Goal: Information Seeking & Learning: Check status

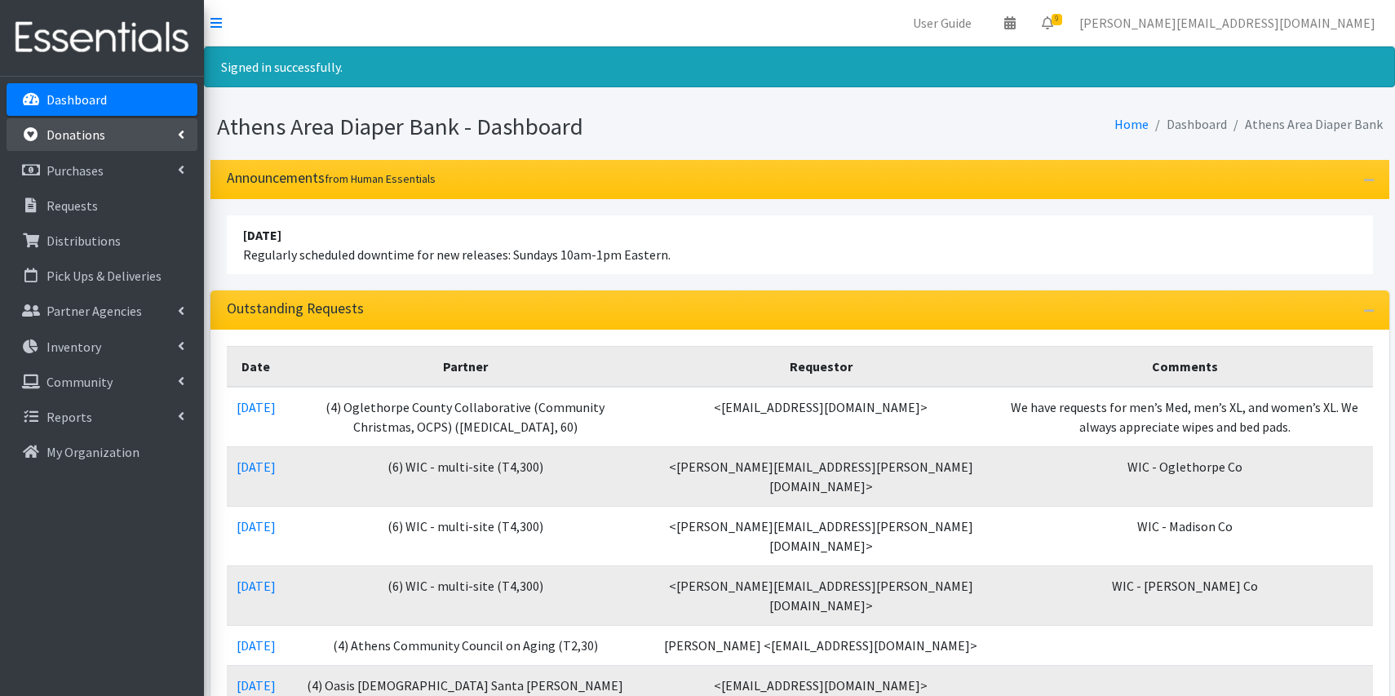
click at [113, 148] on link "Donations" at bounding box center [102, 134] width 191 height 33
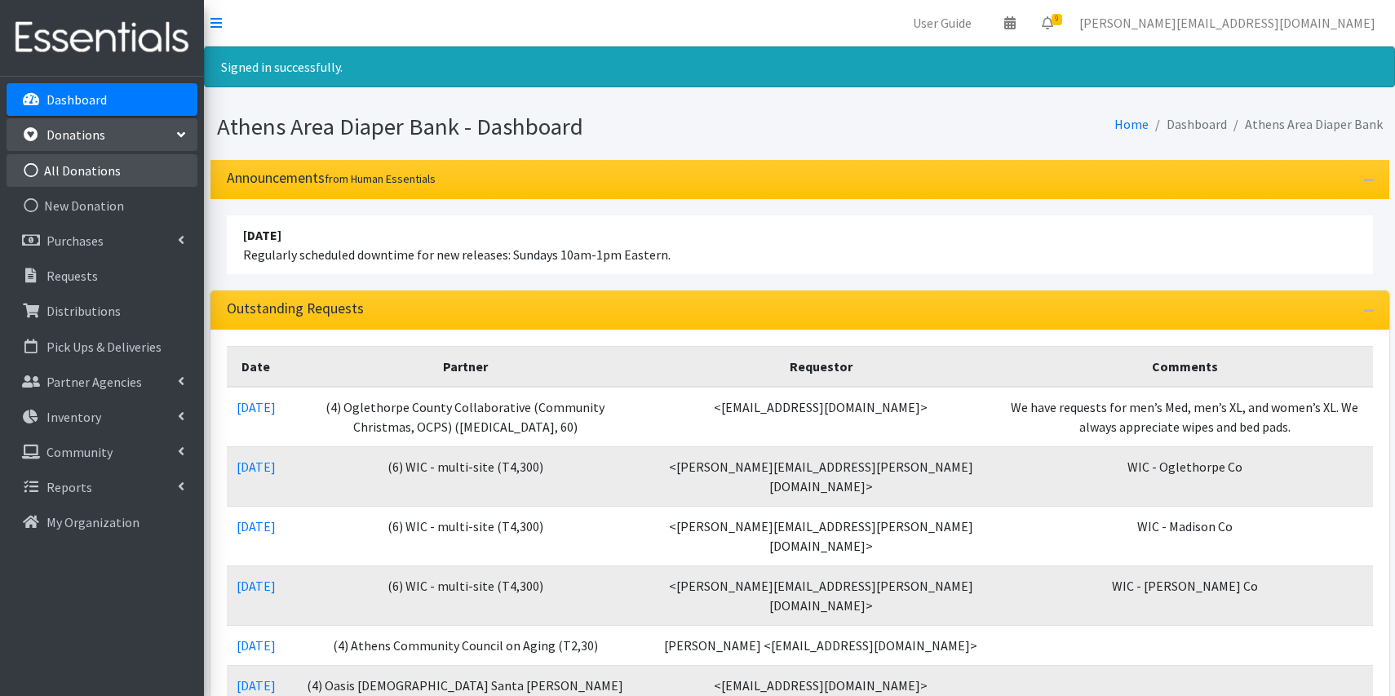
click at [110, 175] on link "All Donations" at bounding box center [102, 170] width 191 height 33
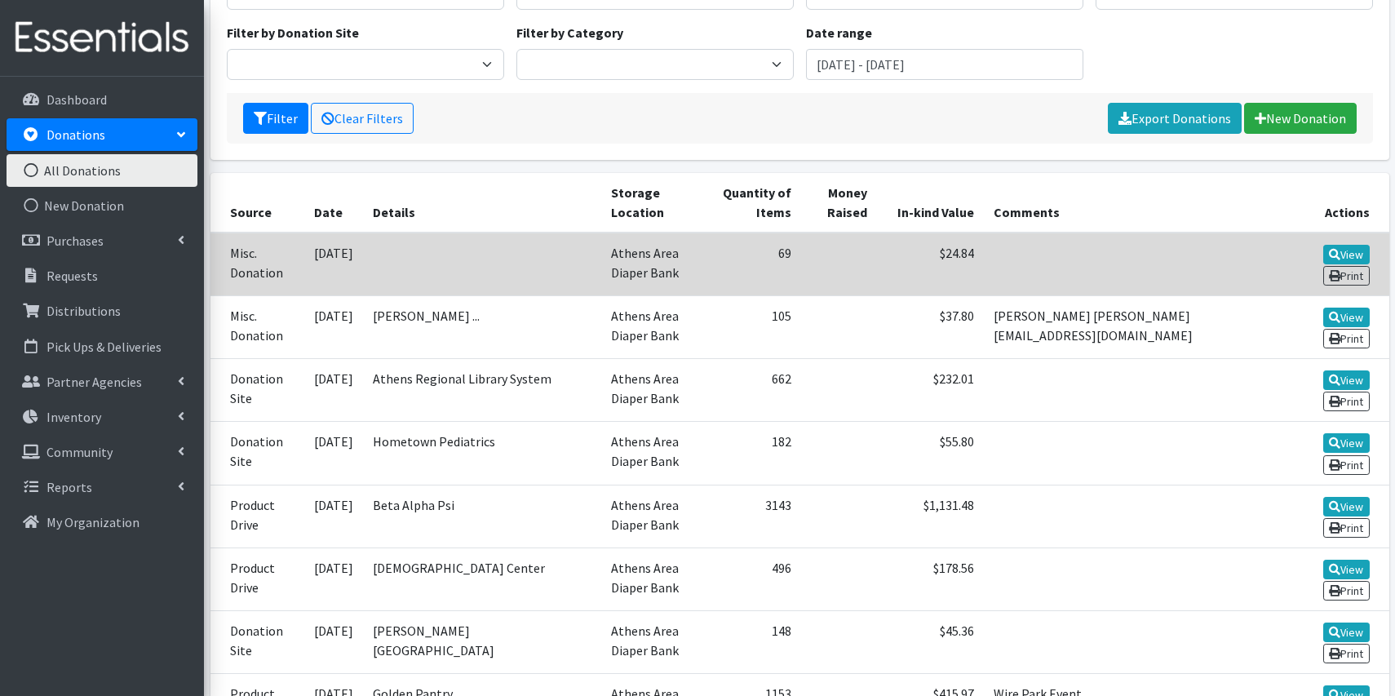
scroll to position [211, 0]
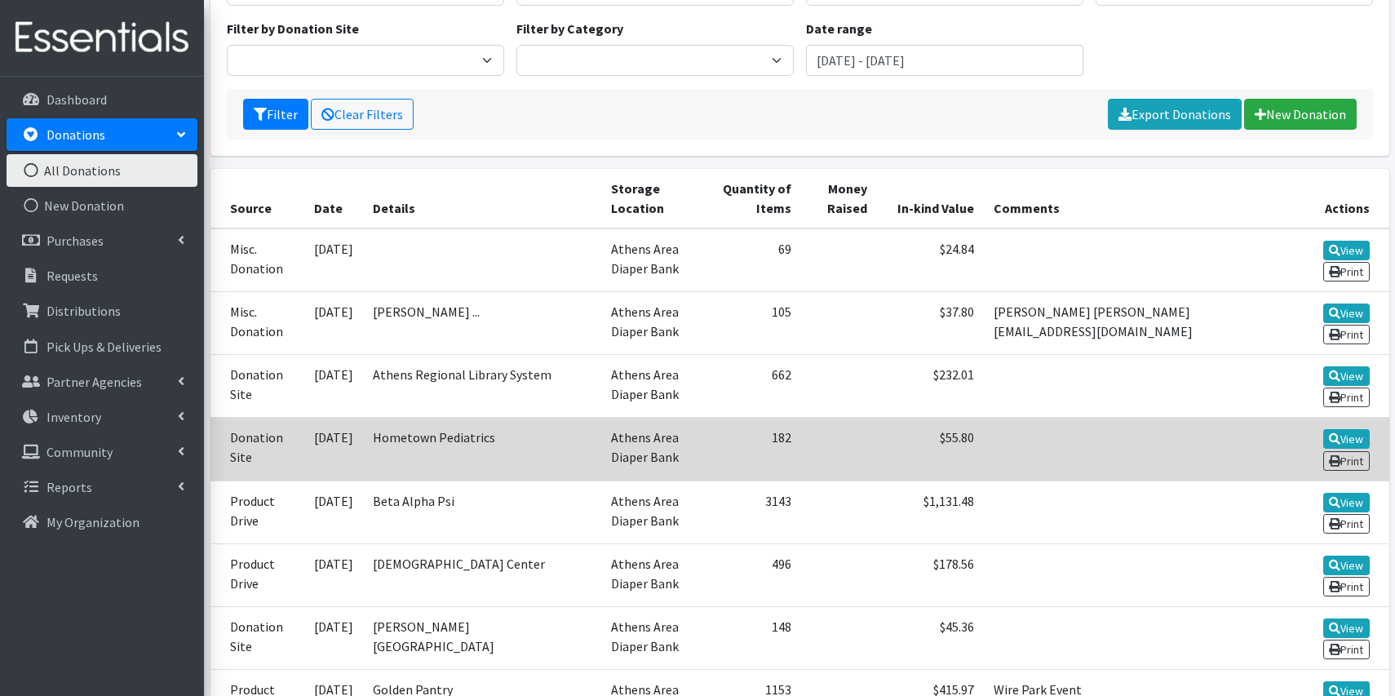
click at [485, 443] on td "Hometown Pediatrics" at bounding box center [482, 449] width 238 height 63
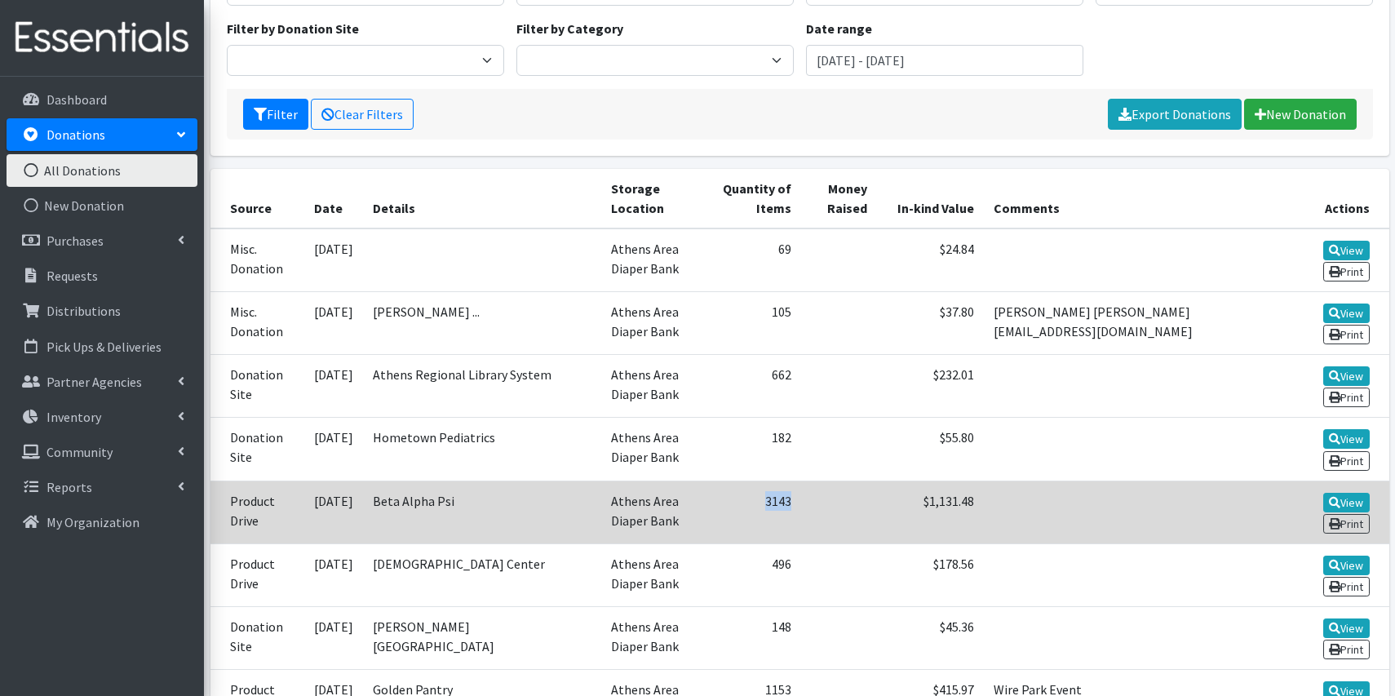
drag, startPoint x: 680, startPoint y: 503, endPoint x: 711, endPoint y: 506, distance: 31.1
click at [711, 506] on td "3143" at bounding box center [753, 511] width 93 height 63
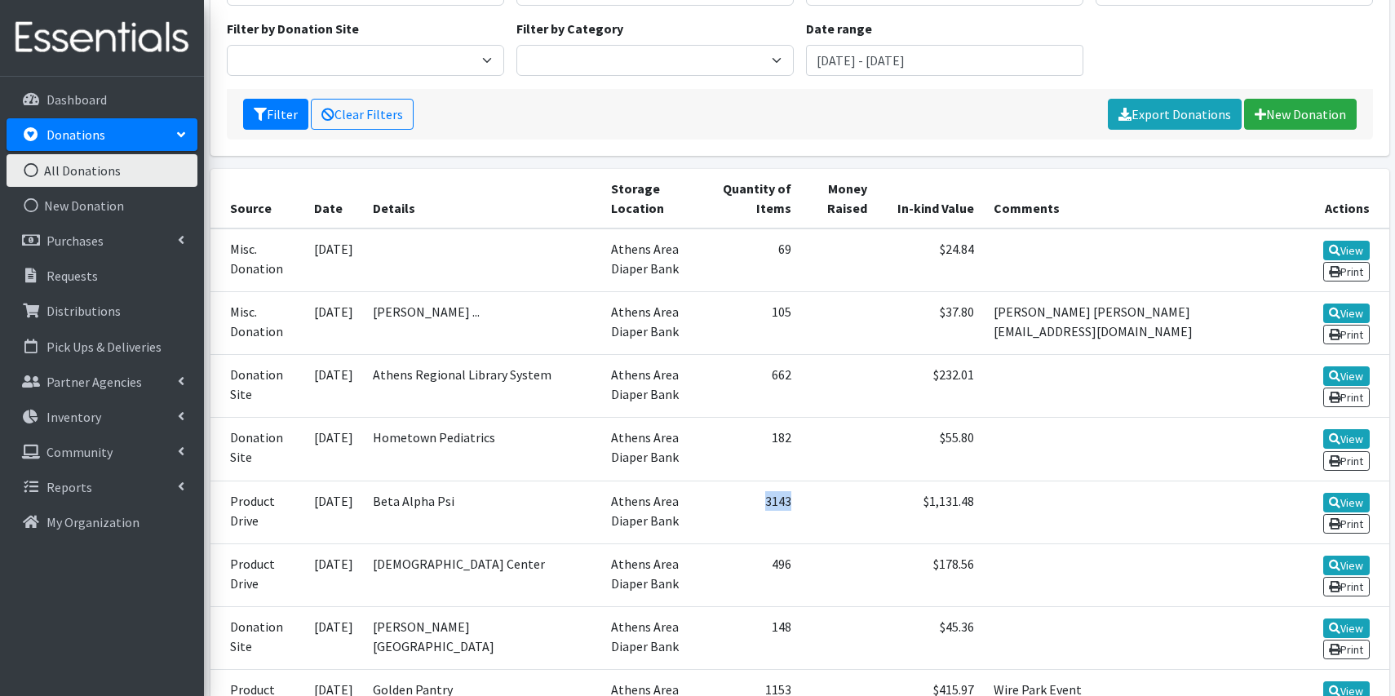
copy td "3143"
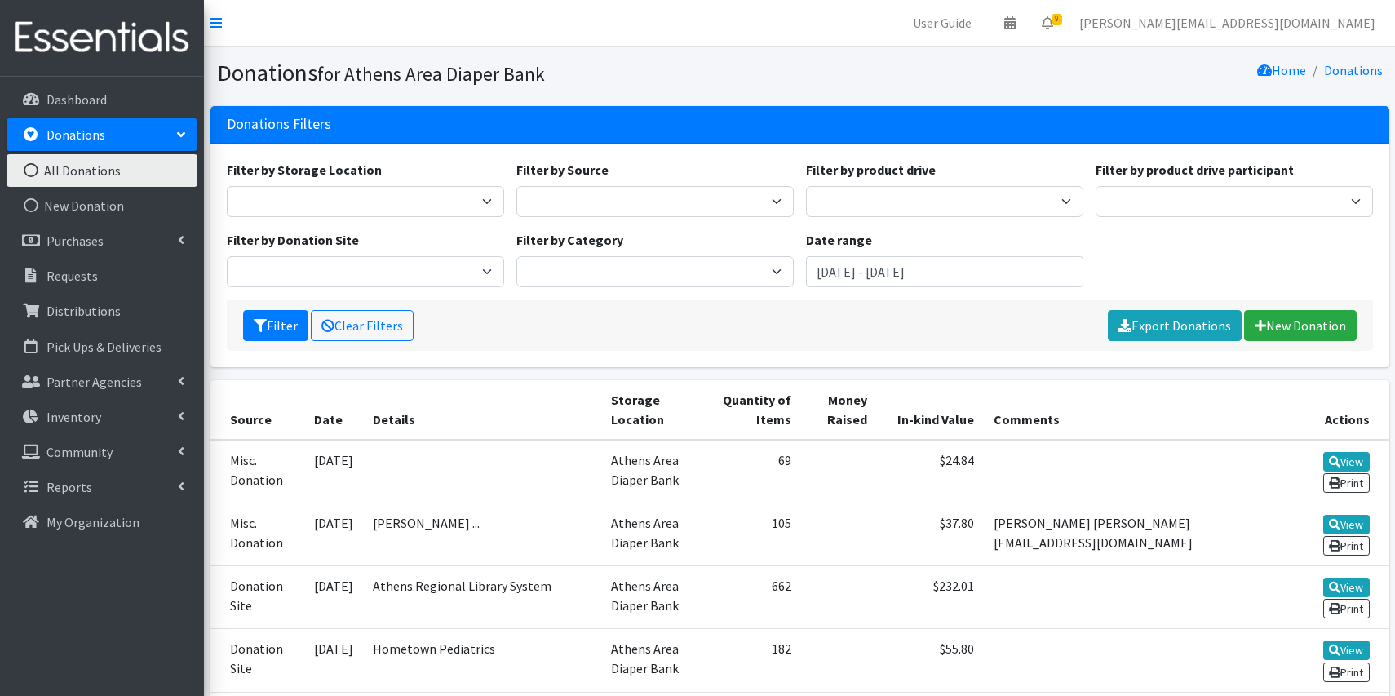
scroll to position [0, 0]
click at [877, 274] on input "[DATE] - [DATE]" at bounding box center [944, 271] width 277 height 31
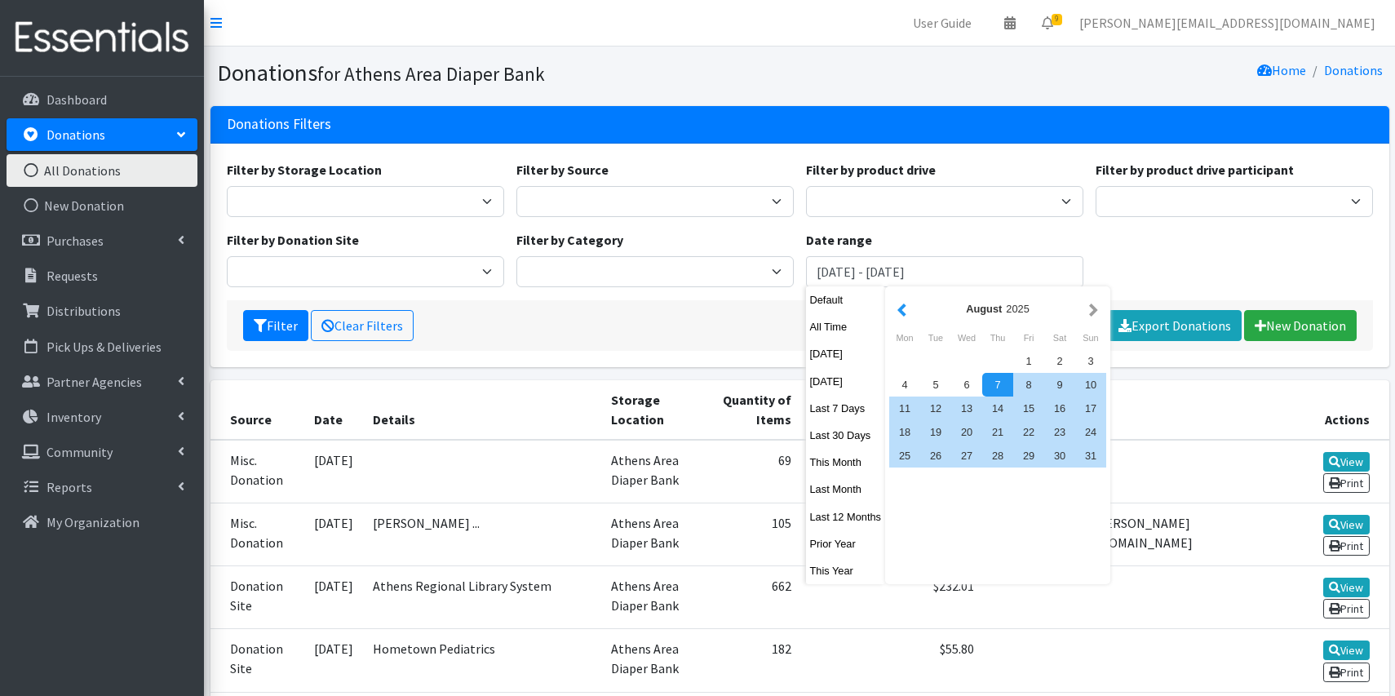
click at [903, 309] on button "button" at bounding box center [901, 309] width 17 height 20
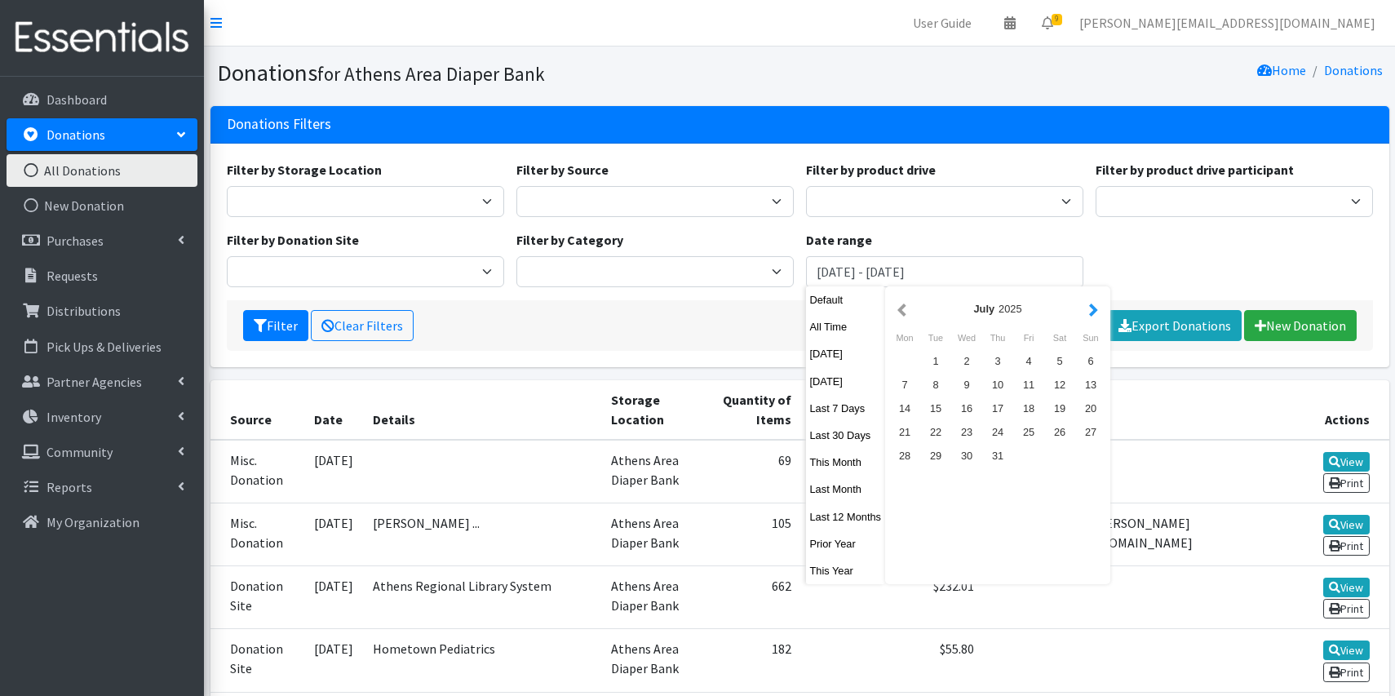
click at [1102, 314] on button "button" at bounding box center [1093, 309] width 17 height 20
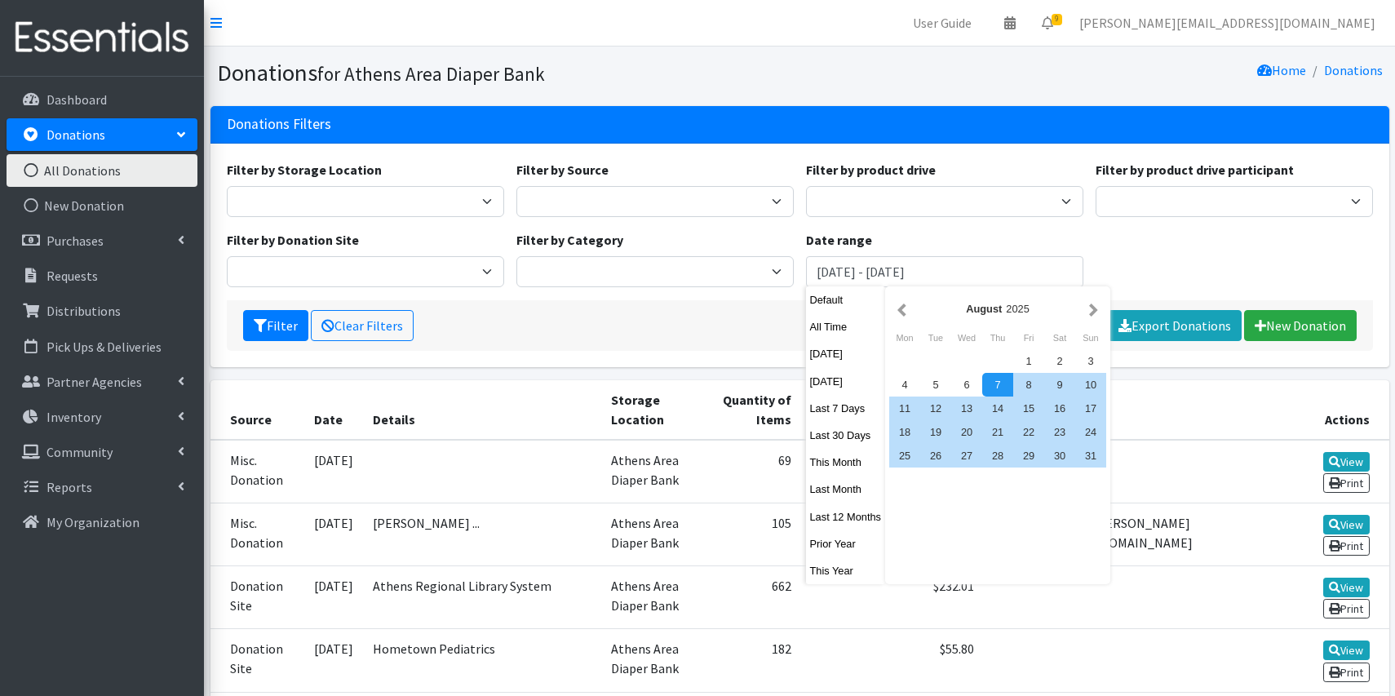
click at [1102, 314] on button "button" at bounding box center [1093, 309] width 17 height 20
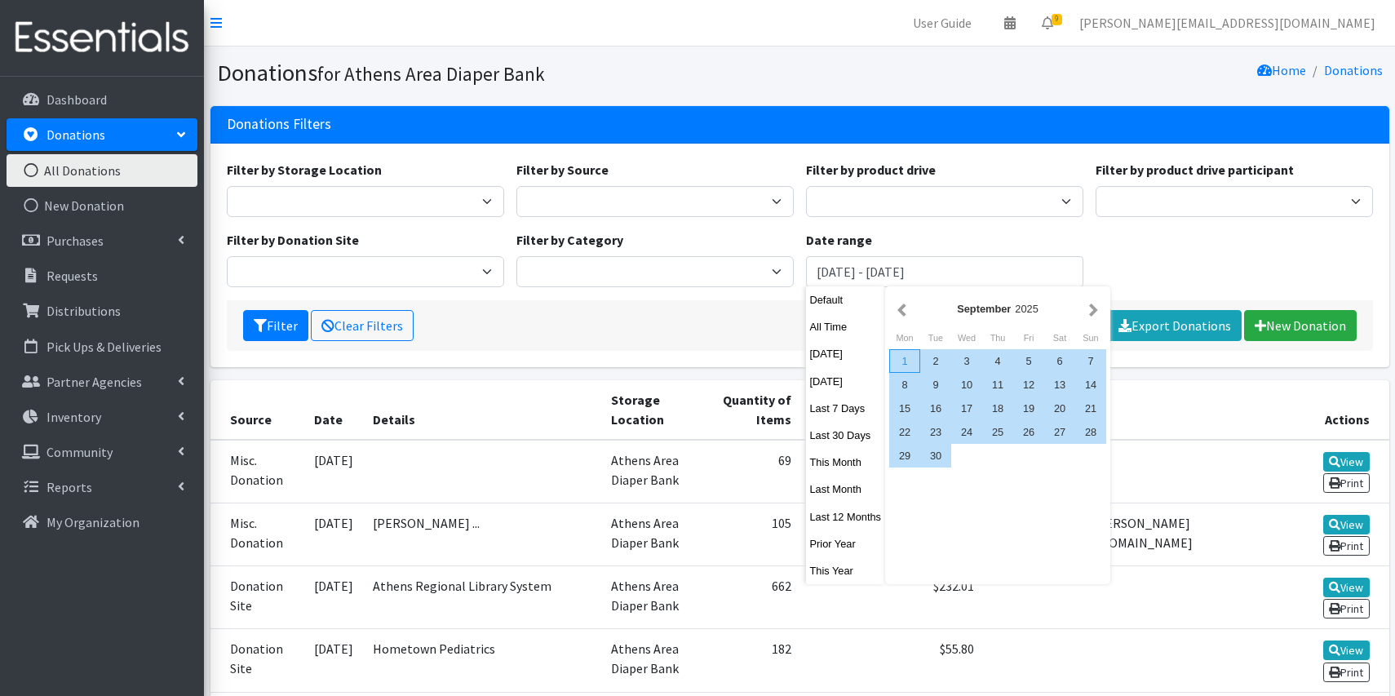
click at [908, 357] on div "1" at bounding box center [904, 361] width 31 height 24
click at [944, 459] on div "30" at bounding box center [935, 456] width 31 height 24
type input "September 1, 2025 - September 30, 2025"
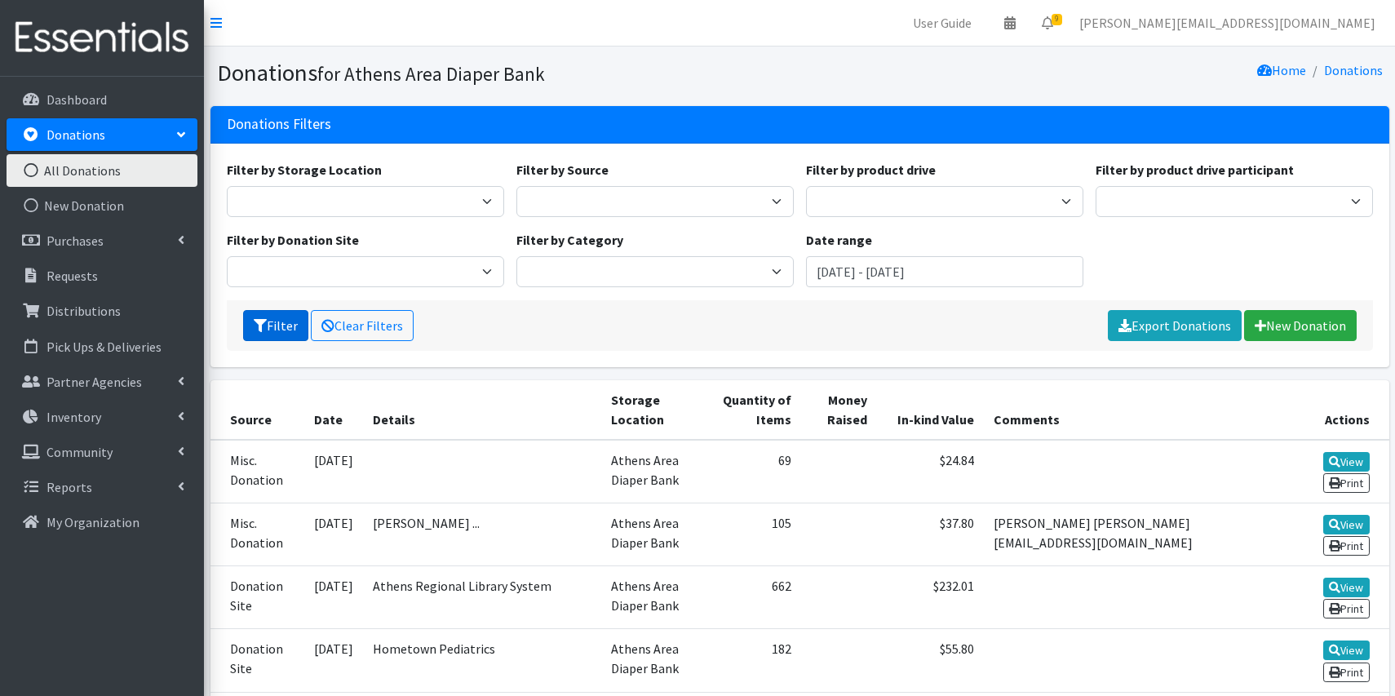
click at [286, 318] on button "Filter" at bounding box center [275, 325] width 65 height 31
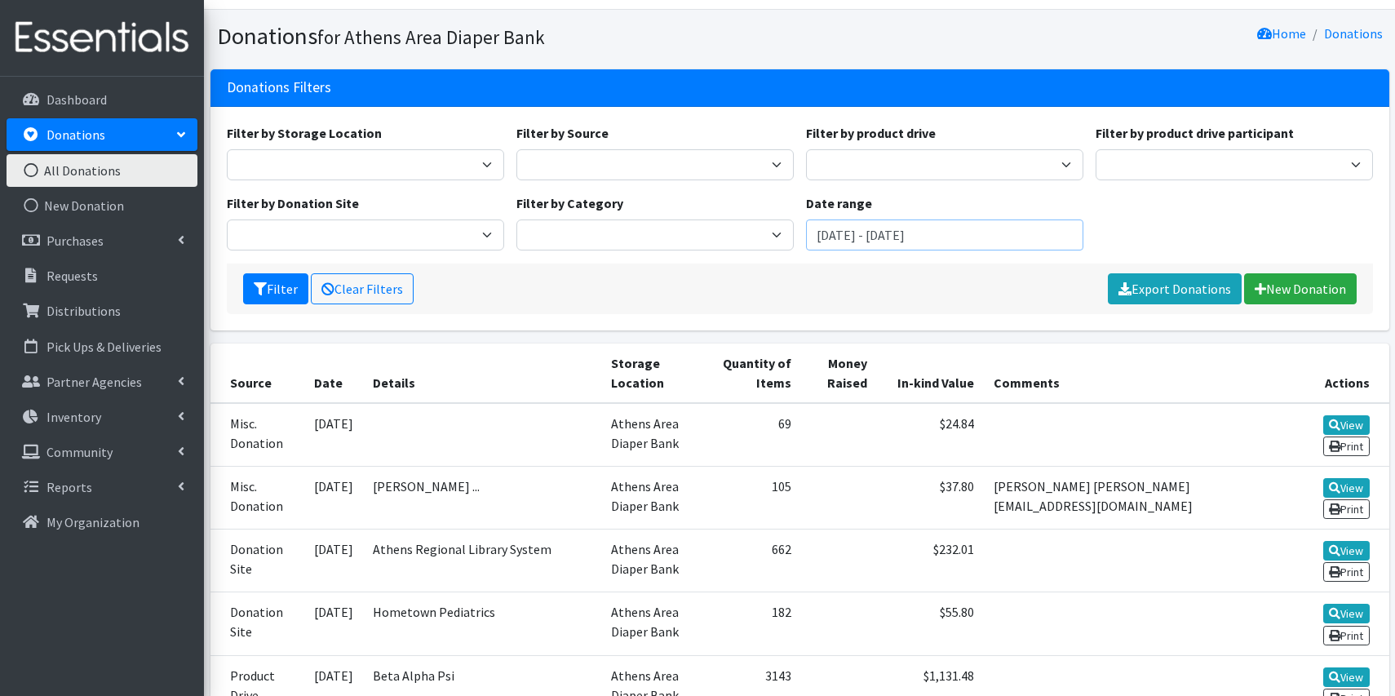
click at [853, 228] on input "September 1, 2025 - September 30, 2025" at bounding box center [944, 234] width 277 height 31
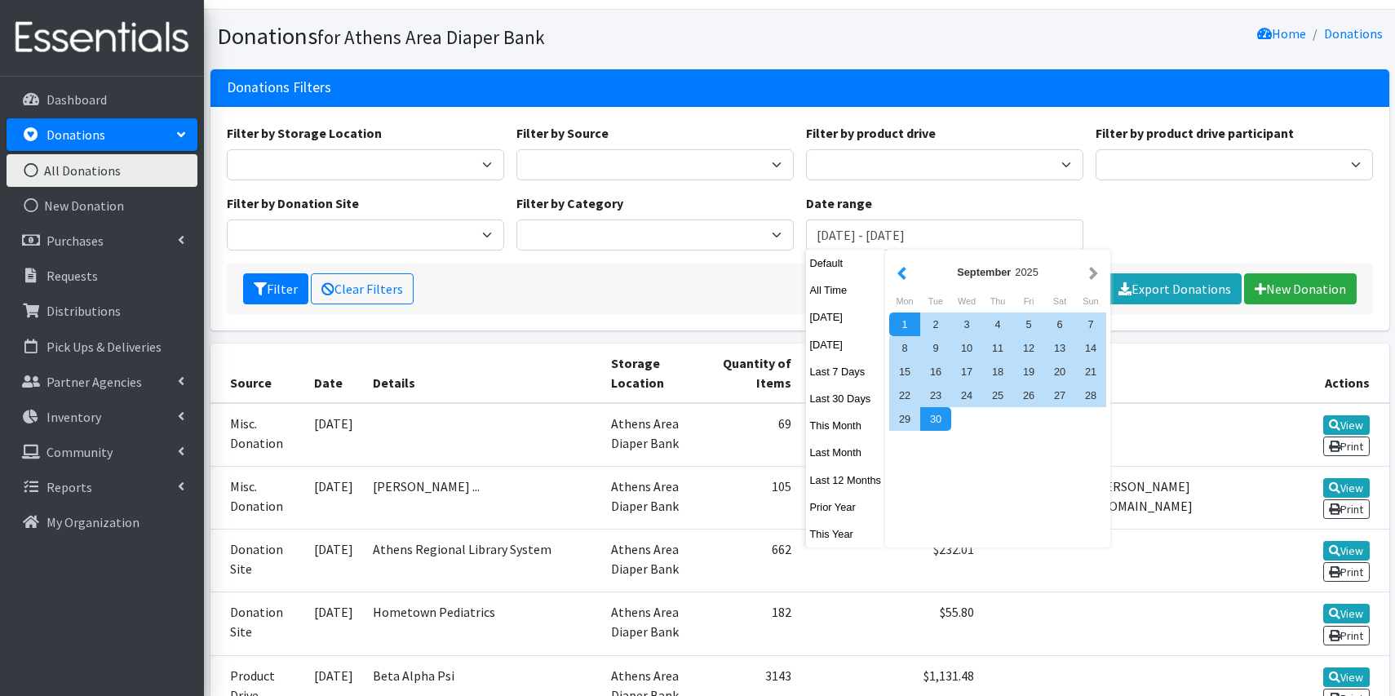
click at [906, 273] on button "button" at bounding box center [901, 272] width 17 height 20
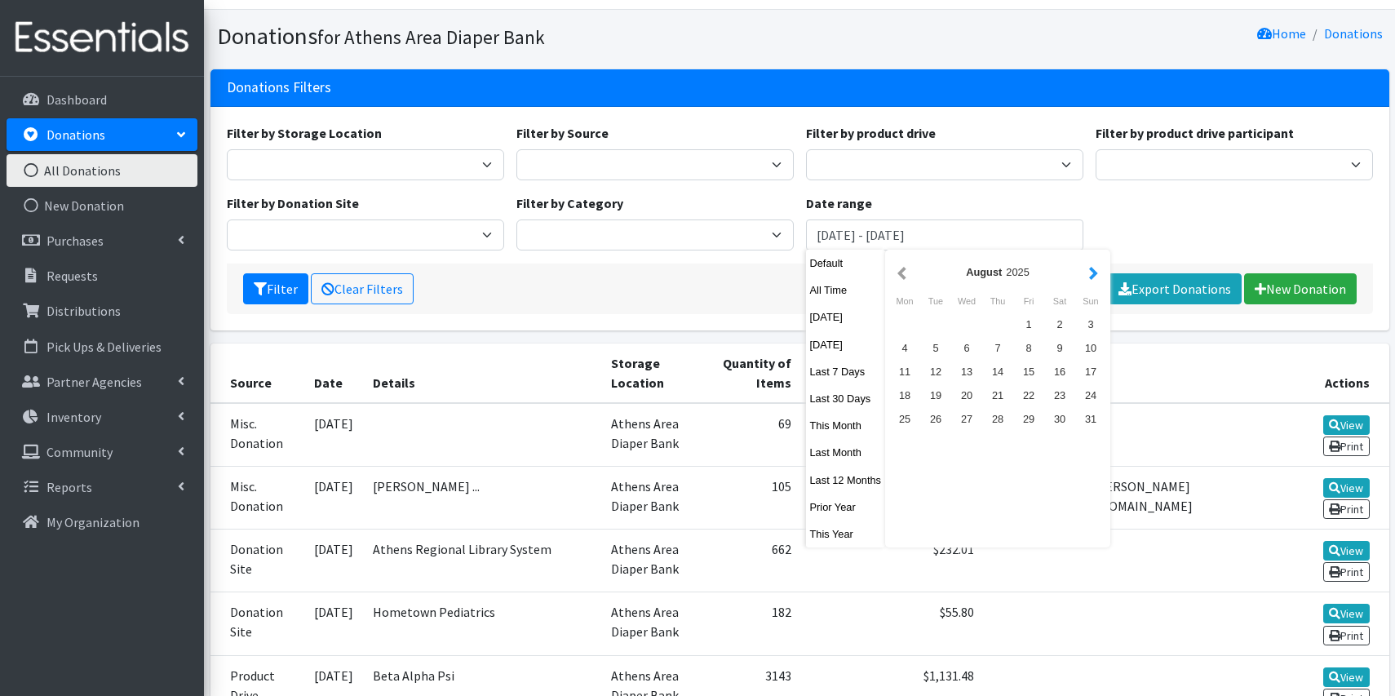
click at [1093, 278] on button "button" at bounding box center [1093, 272] width 17 height 20
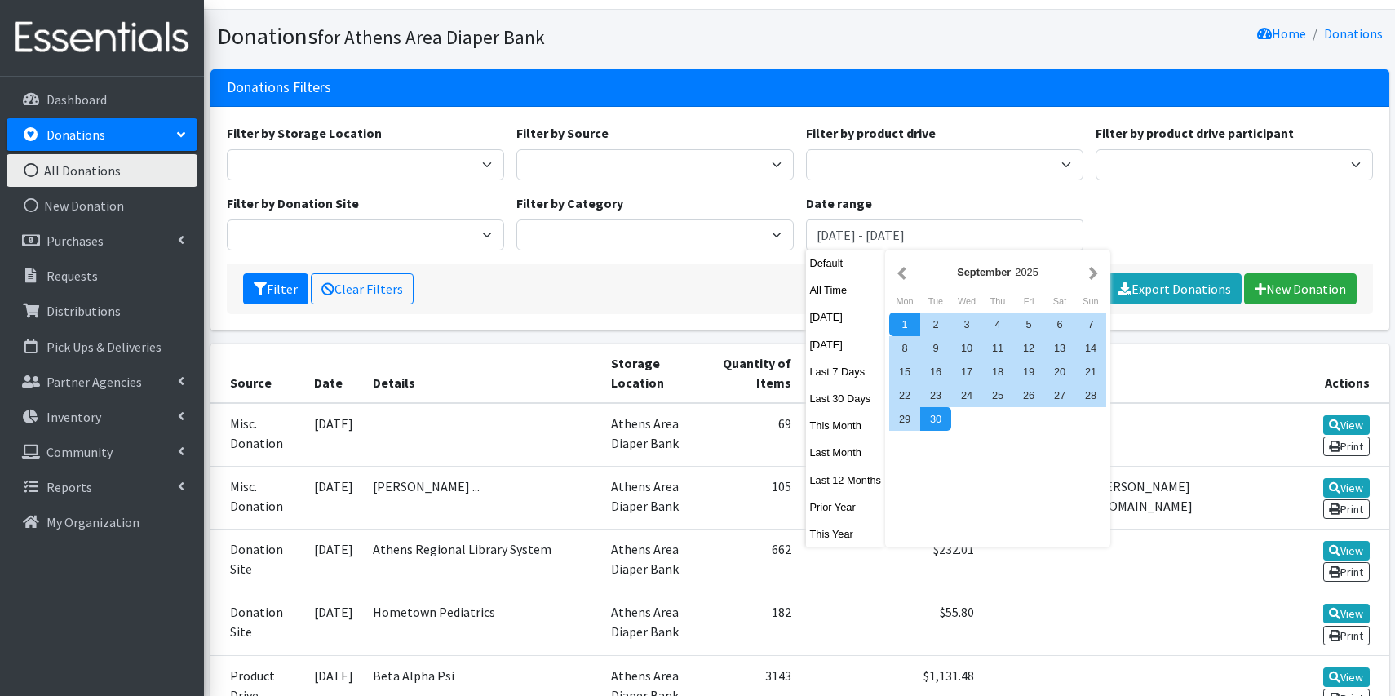
click at [1093, 278] on button "button" at bounding box center [1093, 272] width 17 height 20
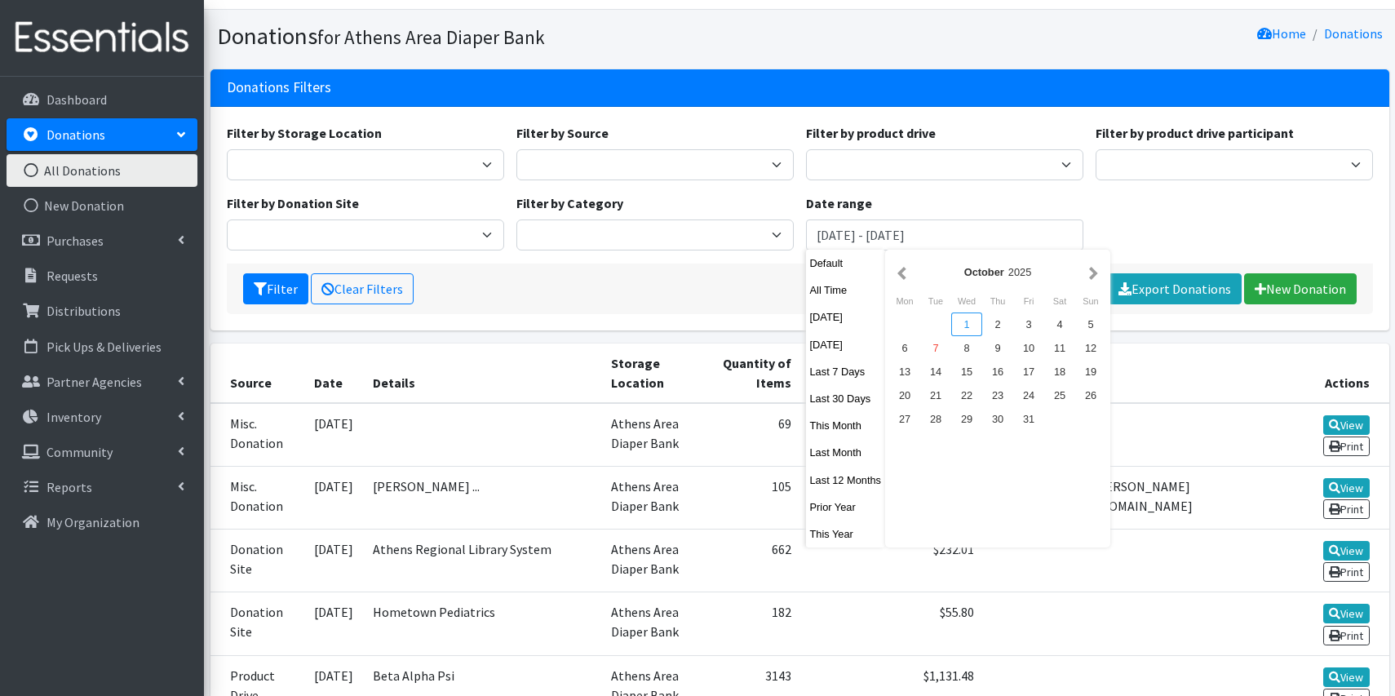
click at [964, 323] on div "1" at bounding box center [966, 324] width 31 height 24
click at [937, 343] on div "7" at bounding box center [935, 348] width 31 height 24
type input "October 1, 2025 - October 7, 2025"
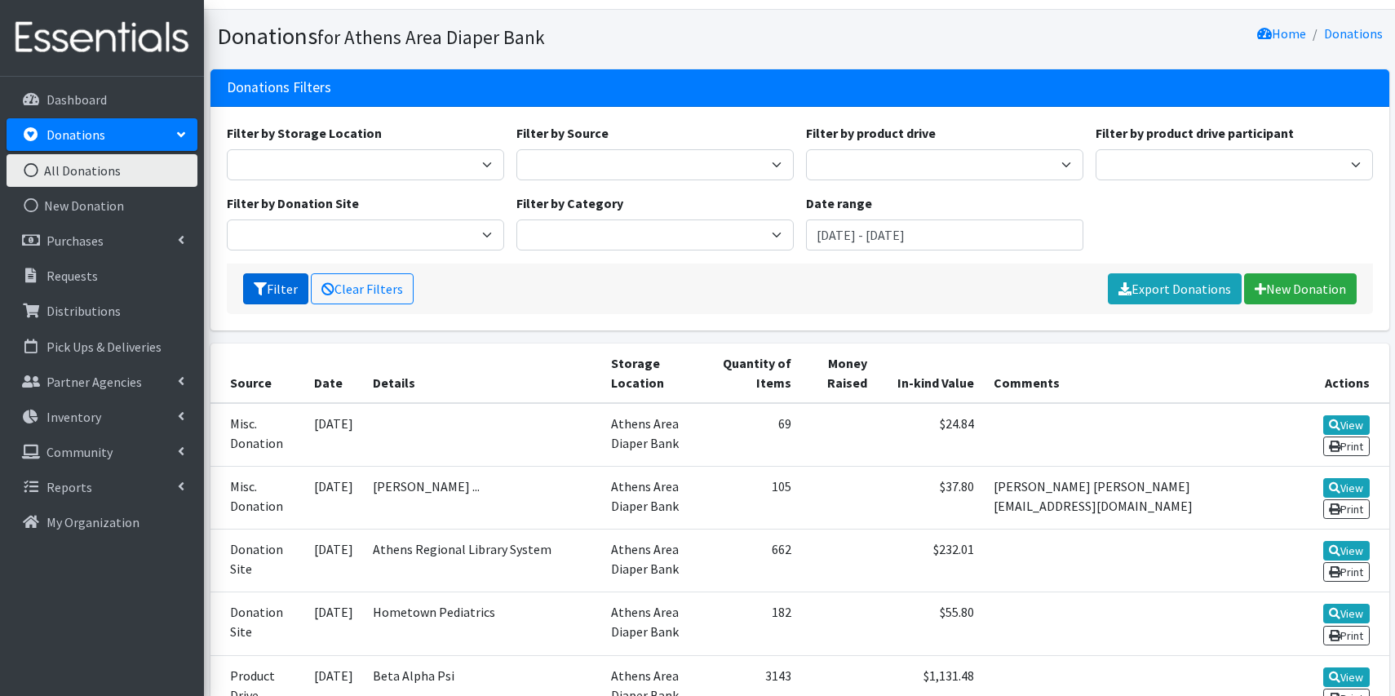
click at [286, 283] on button "Filter" at bounding box center [275, 288] width 65 height 31
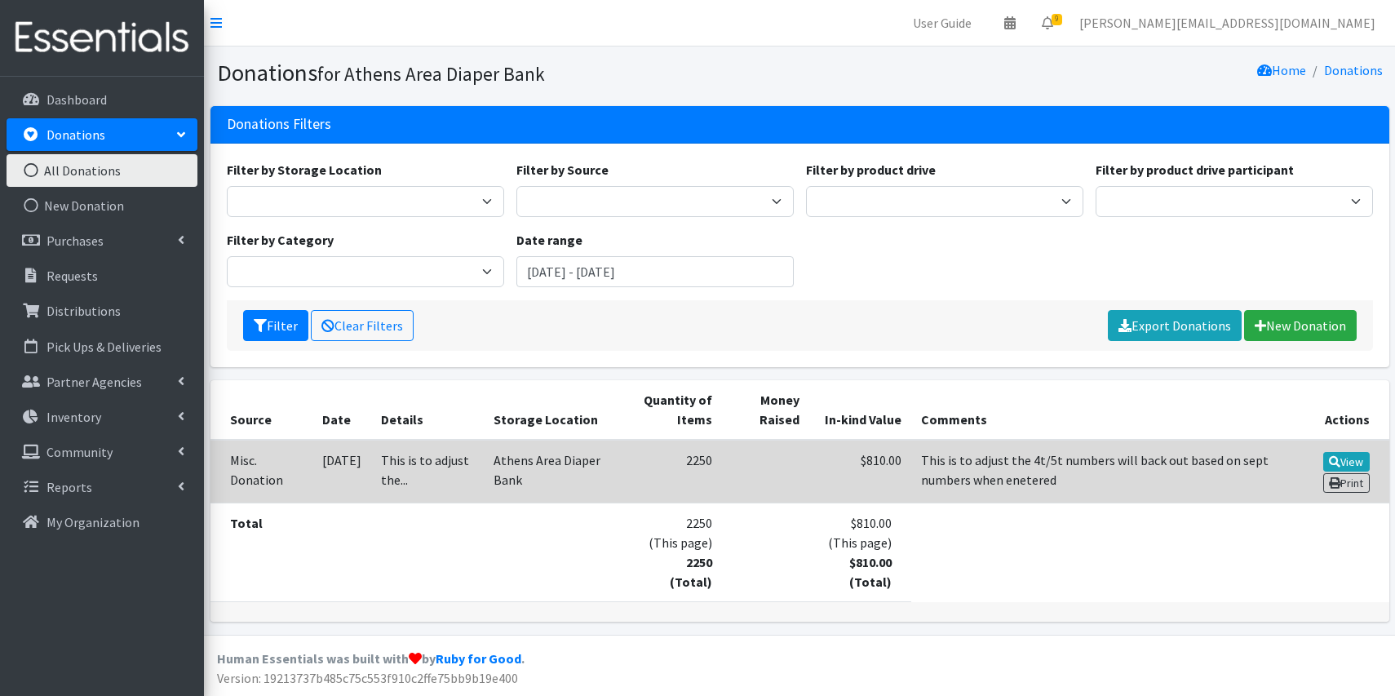
click at [918, 475] on td "This is to adjust the 4t/5t numbers will back out based on sept numbers when en…" at bounding box center [1095, 472] width 369 height 64
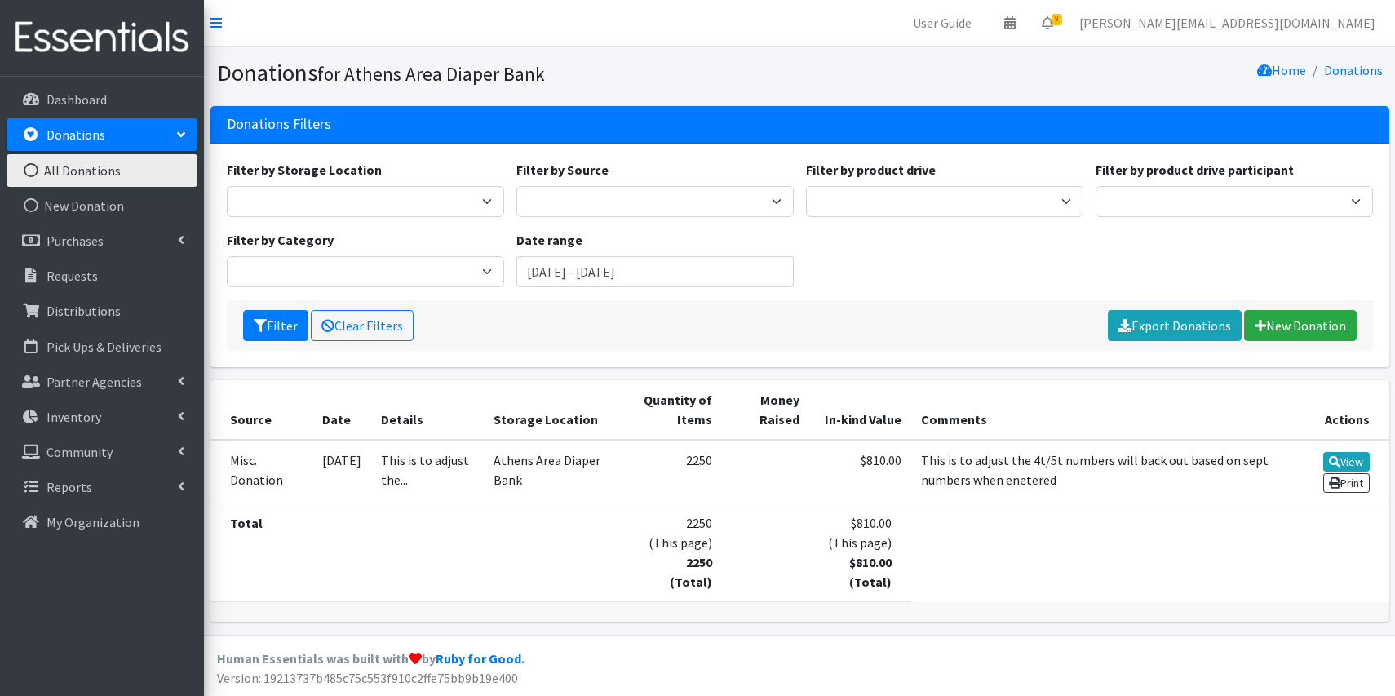
click at [928, 519] on table "Source Date Details Storage Location Quantity of Items Money Raised In-kind Val…" at bounding box center [799, 491] width 1179 height 222
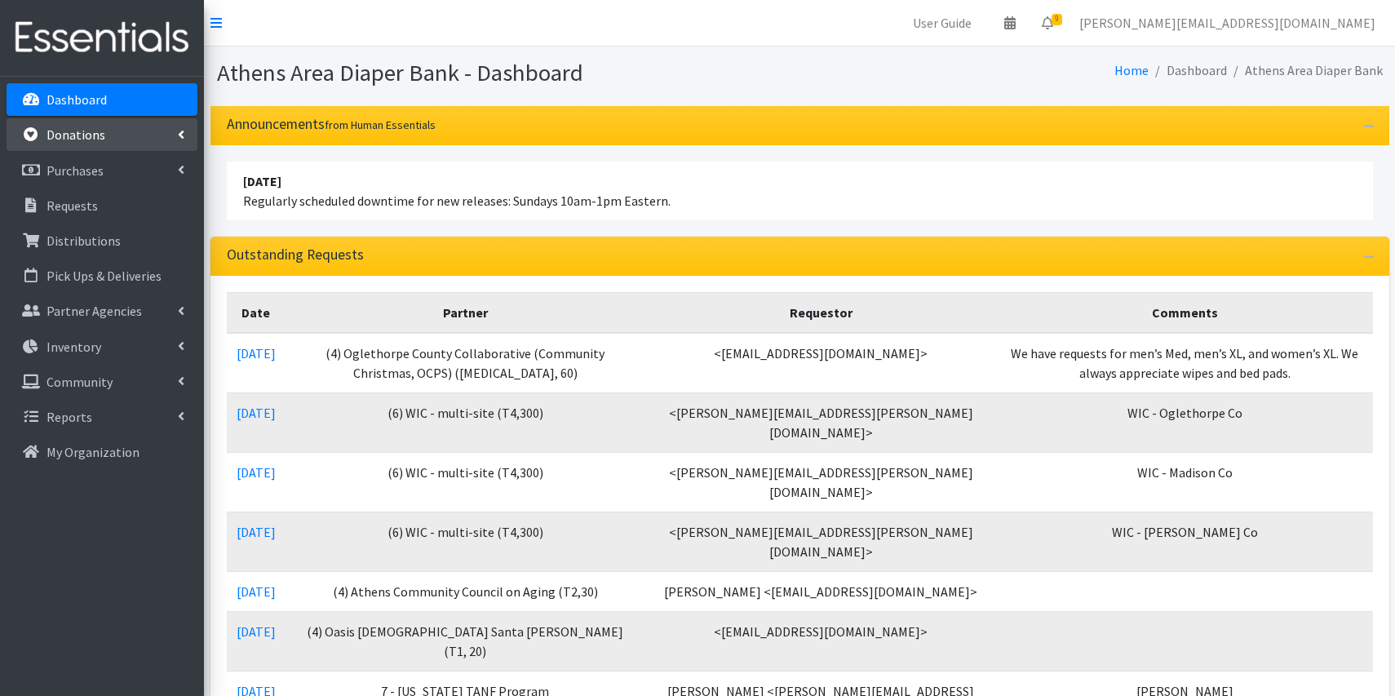
click at [129, 138] on link "Donations" at bounding box center [102, 134] width 191 height 33
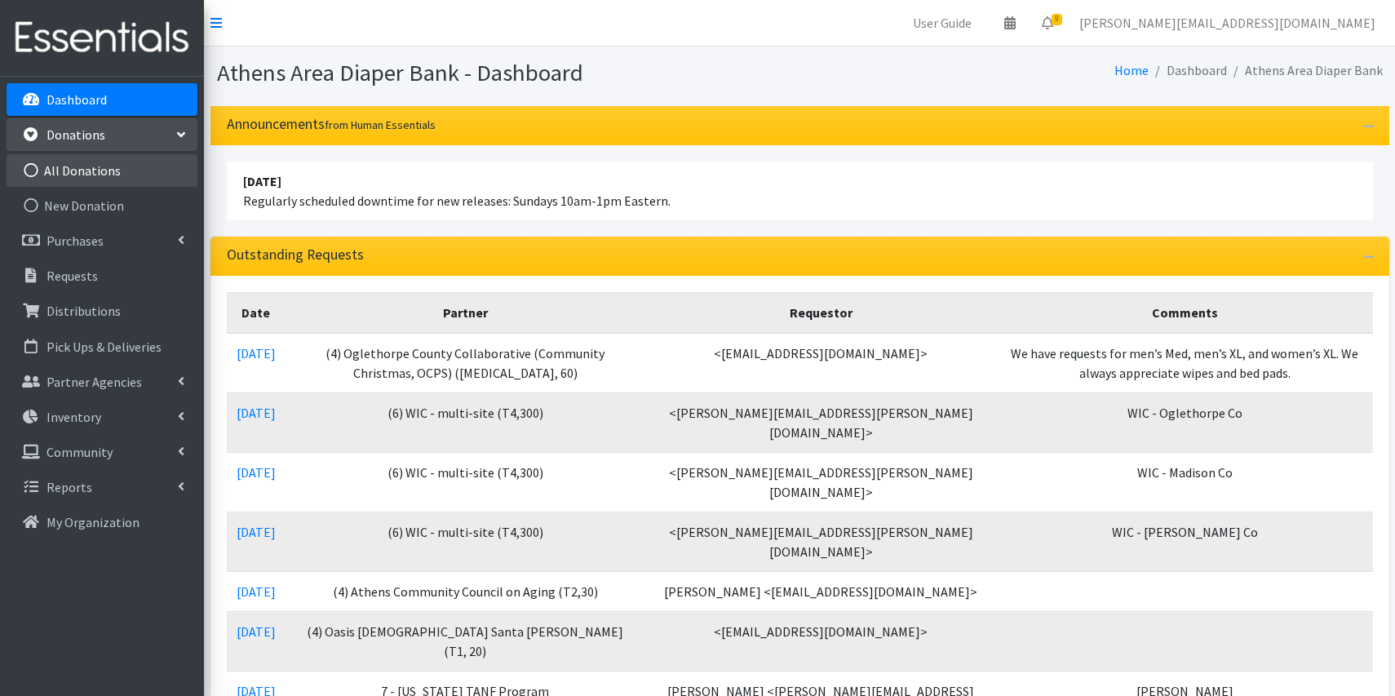
click at [150, 181] on link "All Donations" at bounding box center [102, 170] width 191 height 33
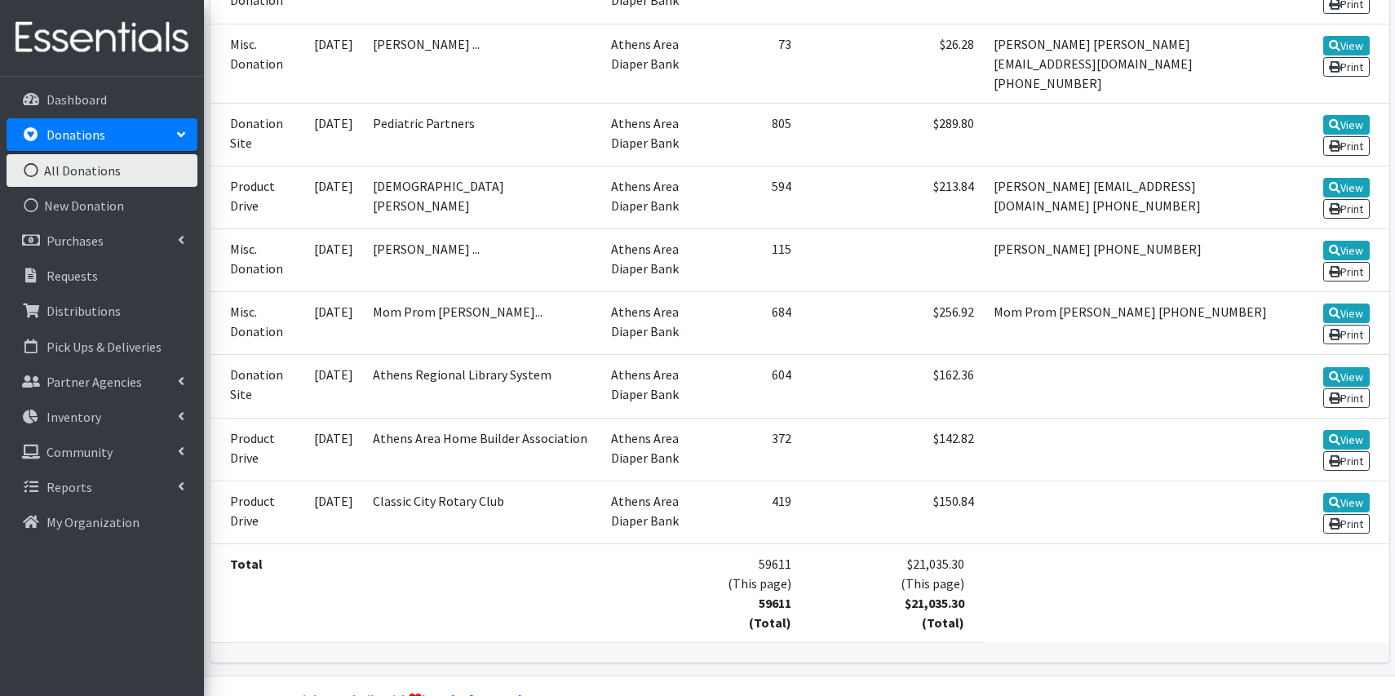
scroll to position [2764, 0]
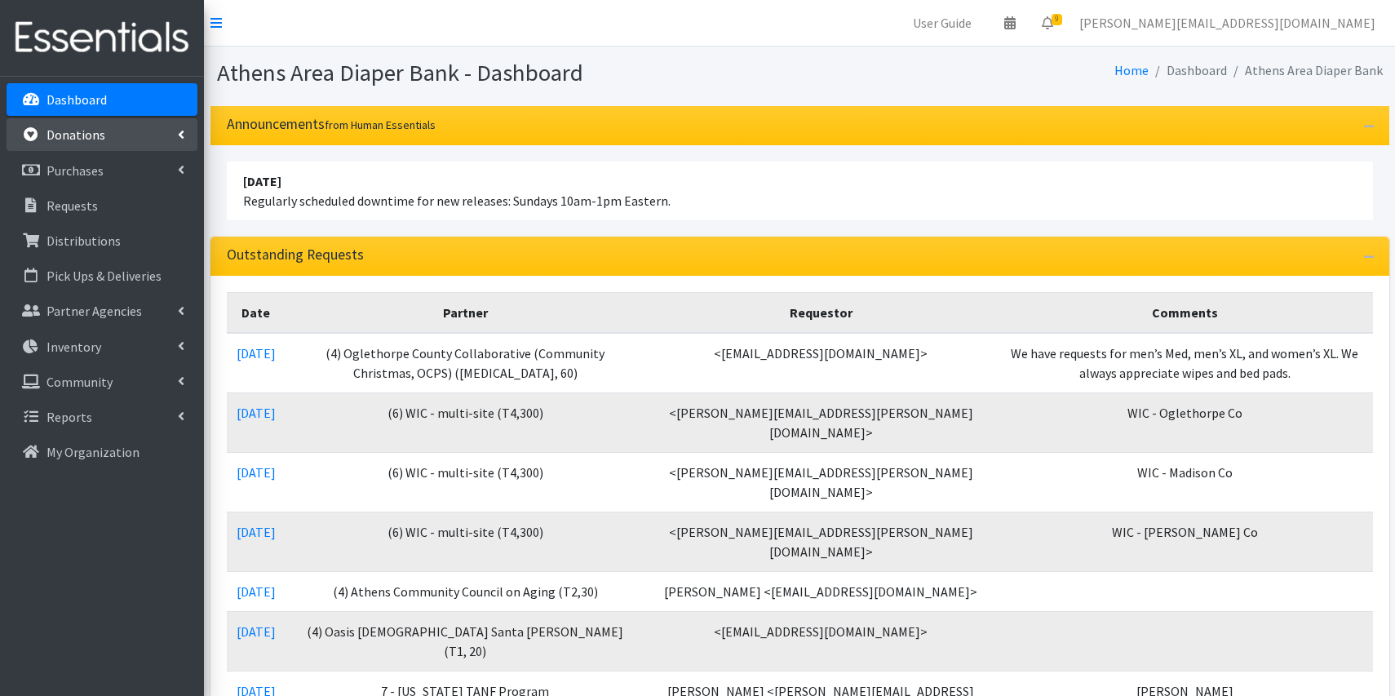
click at [84, 131] on p "Donations" at bounding box center [75, 134] width 59 height 16
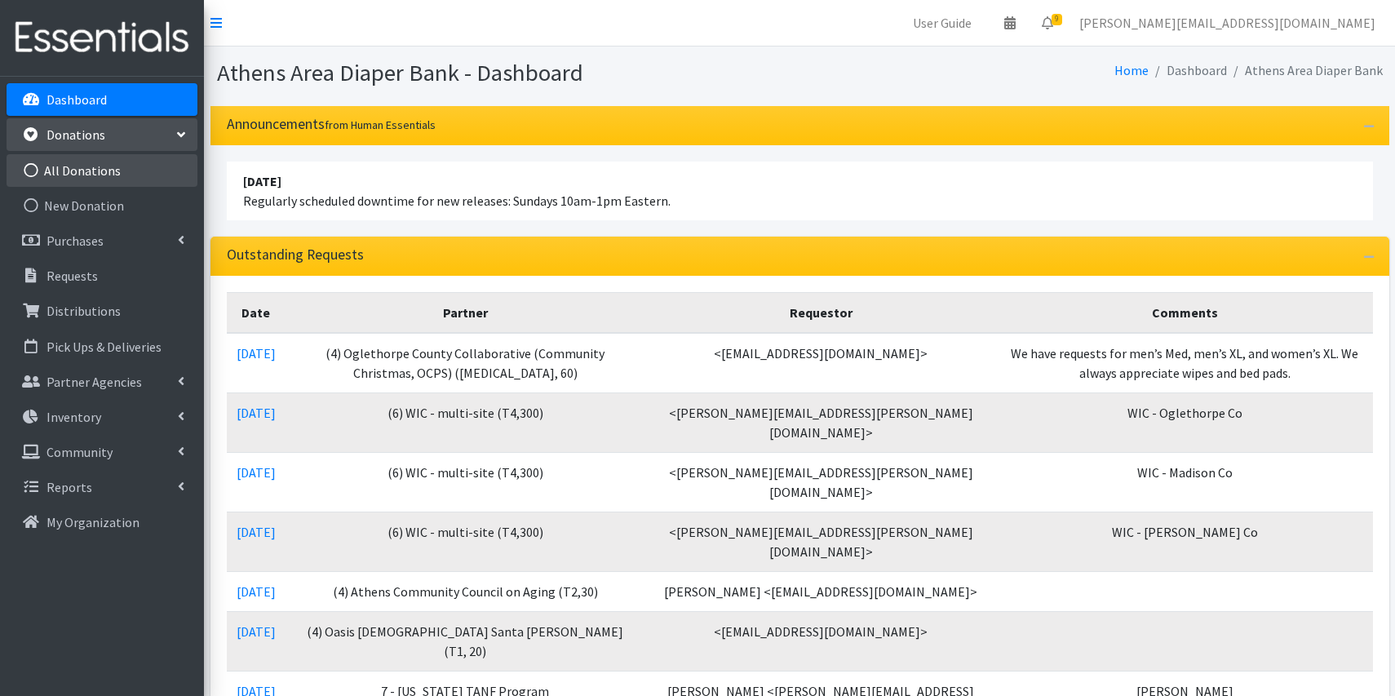
click at [153, 182] on link "All Donations" at bounding box center [102, 170] width 191 height 33
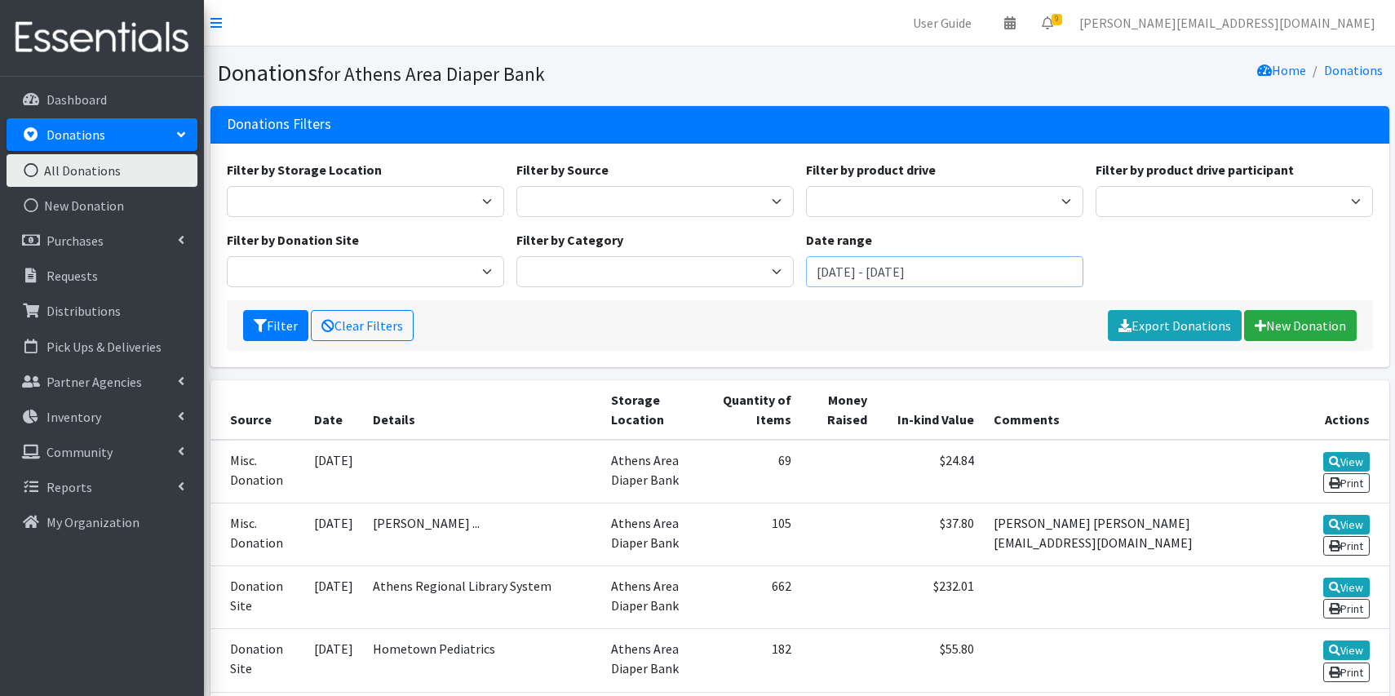
click at [869, 276] on input "August 7, 2025 - November 7, 2025" at bounding box center [944, 271] width 277 height 31
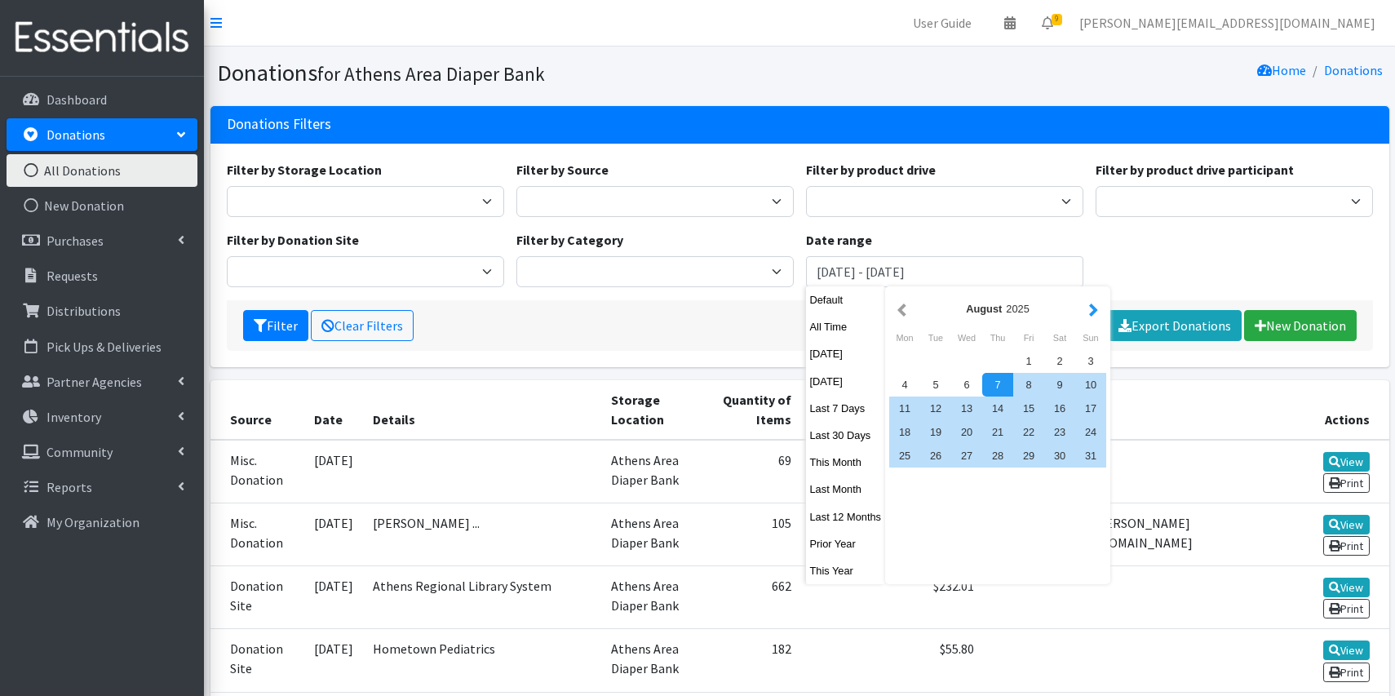
click at [1100, 308] on button "button" at bounding box center [1093, 309] width 17 height 20
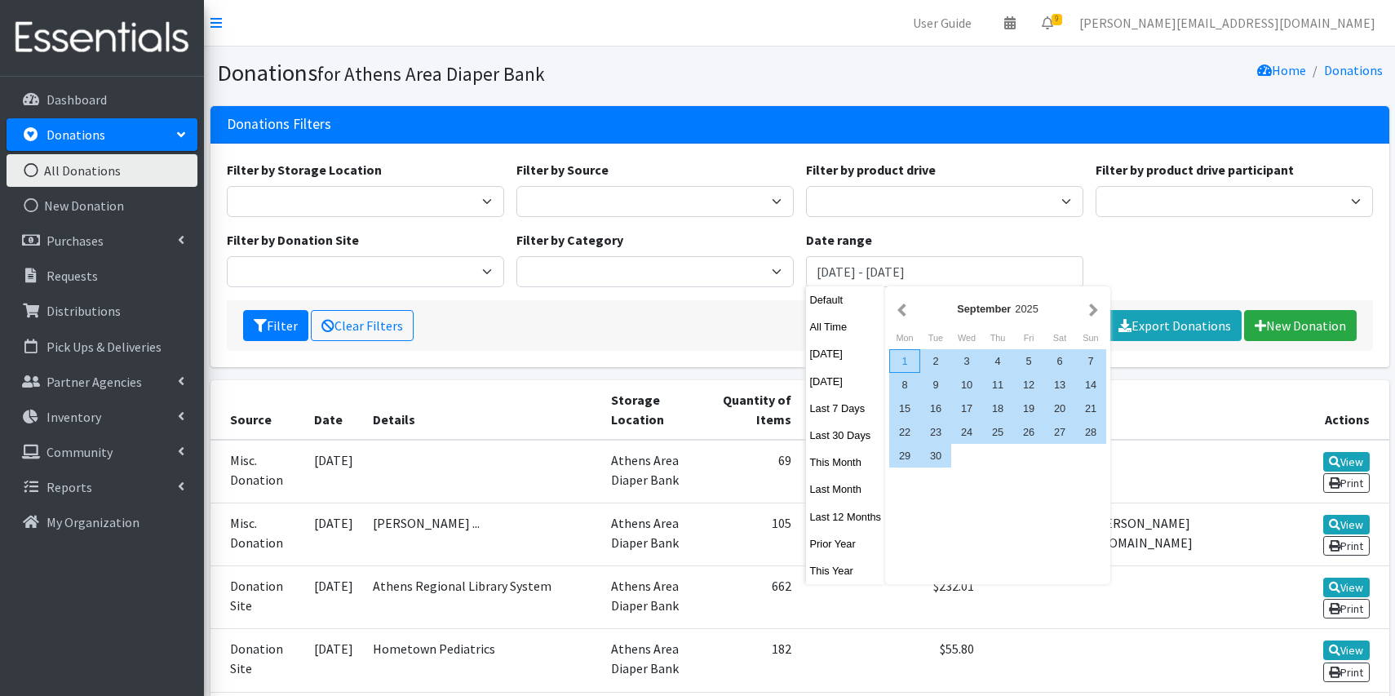
click at [908, 359] on div "1" at bounding box center [904, 361] width 31 height 24
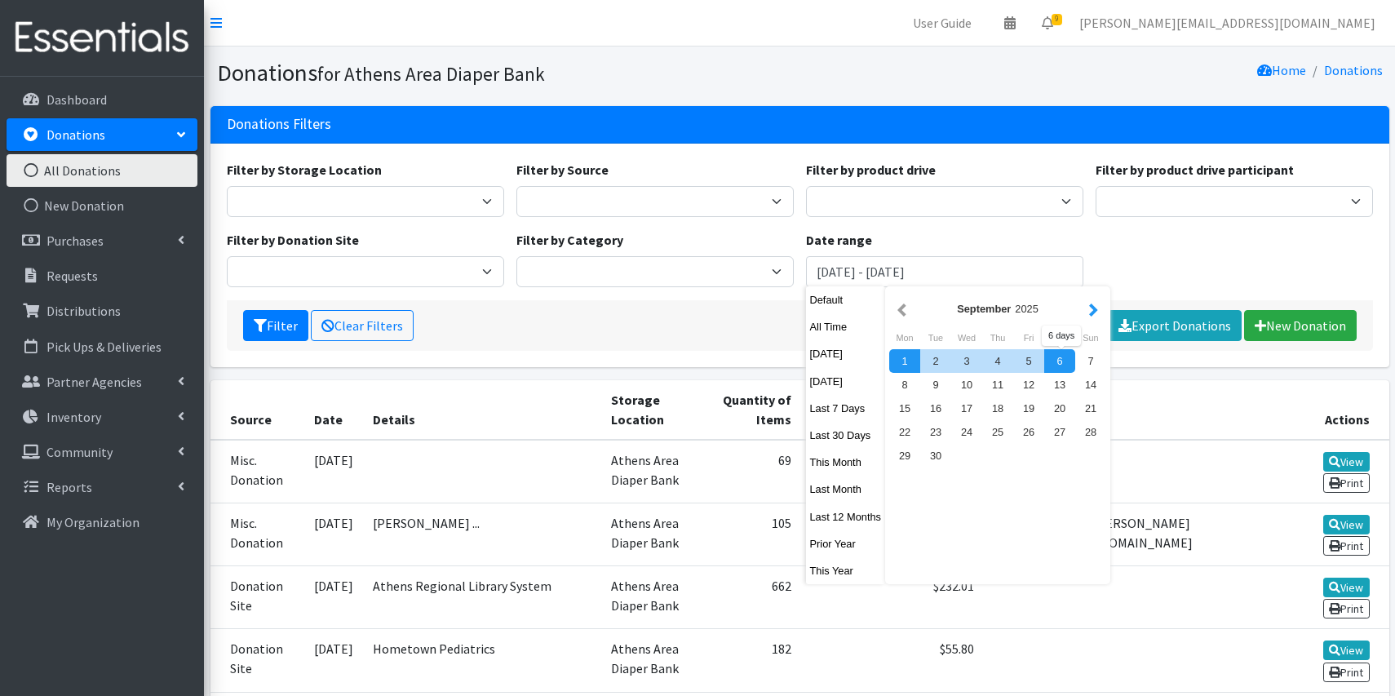
click at [1095, 315] on button "button" at bounding box center [1093, 309] width 17 height 20
click at [941, 383] on div "7" at bounding box center [935, 385] width 31 height 24
type input "[DATE] - [DATE]"
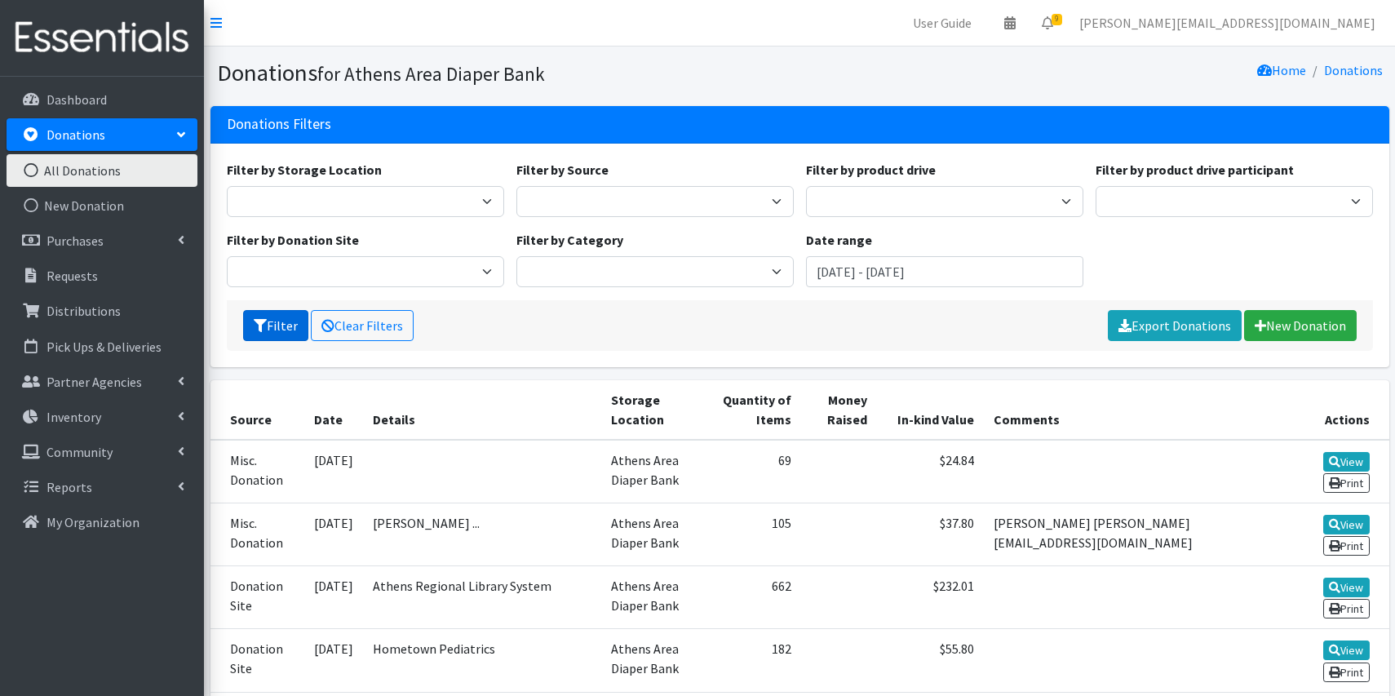
click at [268, 329] on button "Filter" at bounding box center [275, 325] width 65 height 31
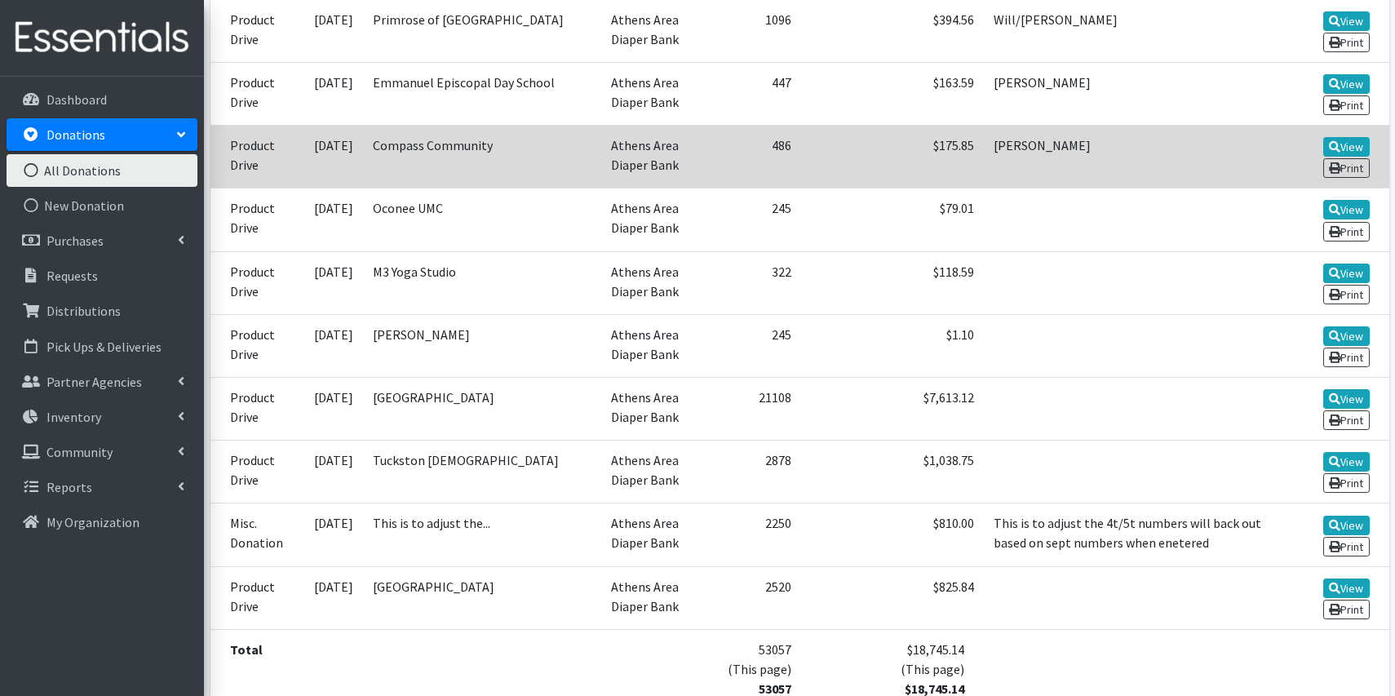
scroll to position [1981, 0]
